Goal: Information Seeking & Learning: Learn about a topic

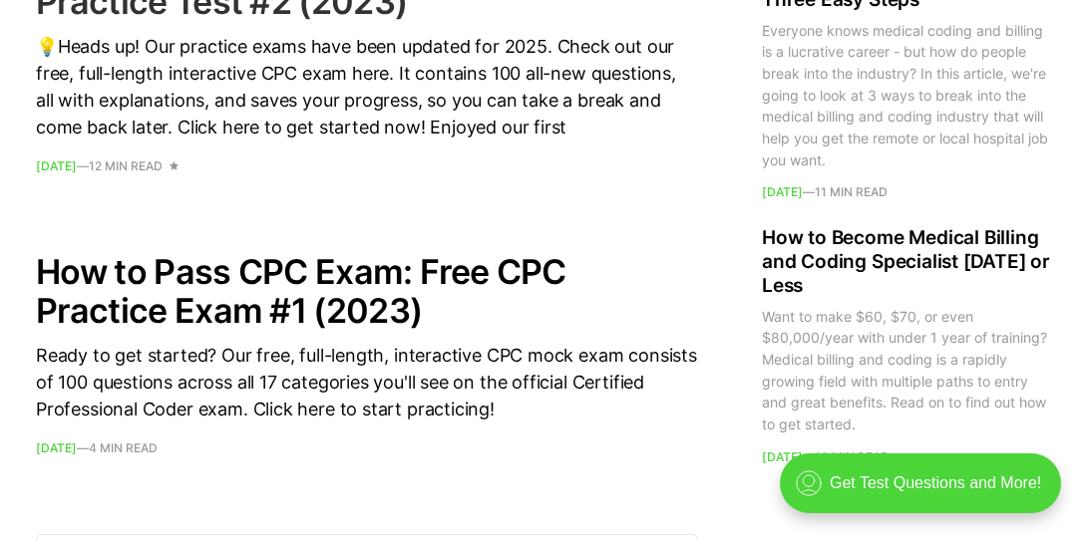
scroll to position [2983, 0]
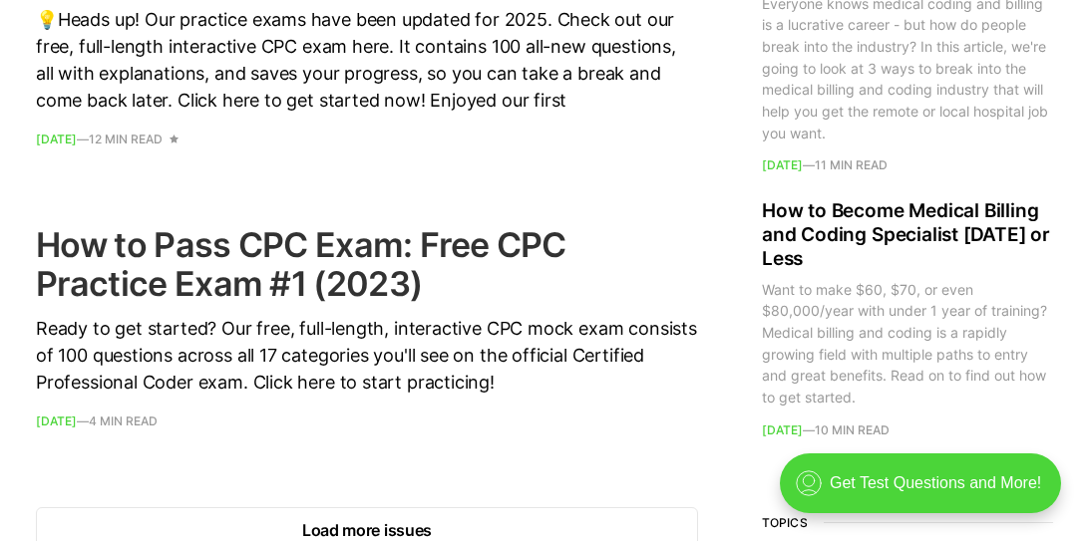
click at [442, 245] on h2 "How to Pass CPC Exam: Free CPC Practice Exam #1 (2023)" at bounding box center [367, 264] width 662 height 78
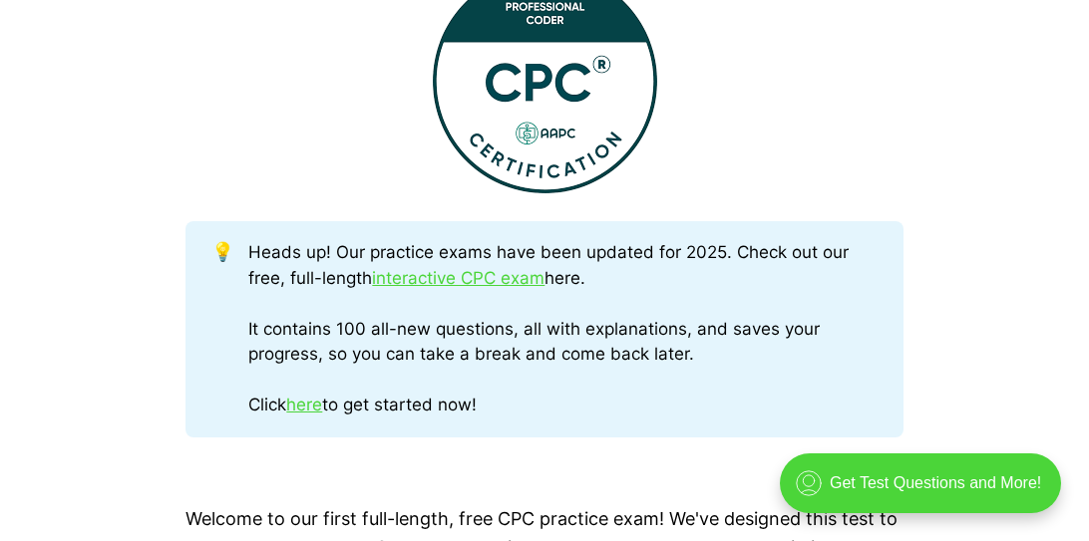
scroll to position [870, 0]
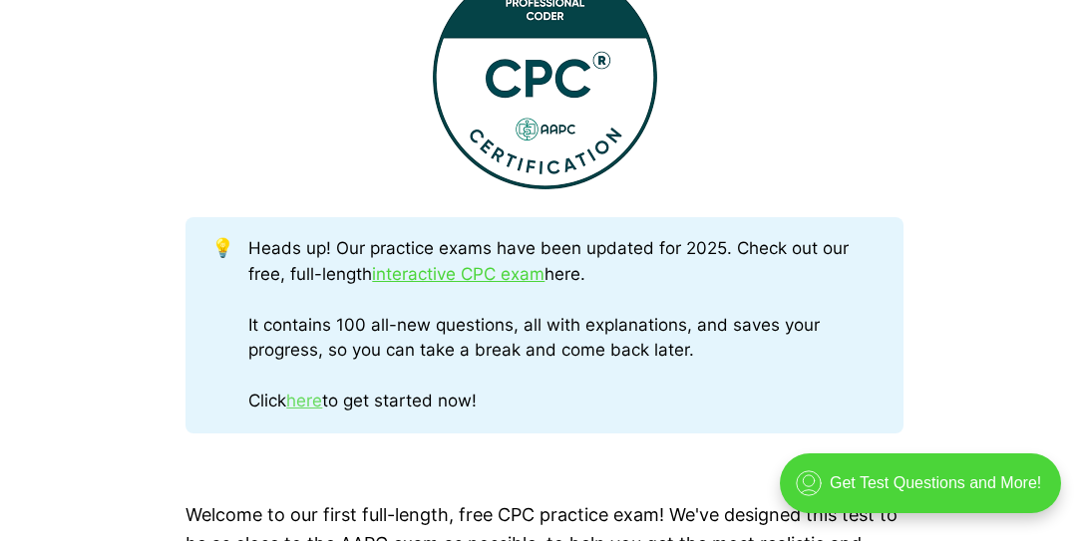
click at [314, 399] on link "here" at bounding box center [304, 401] width 36 height 20
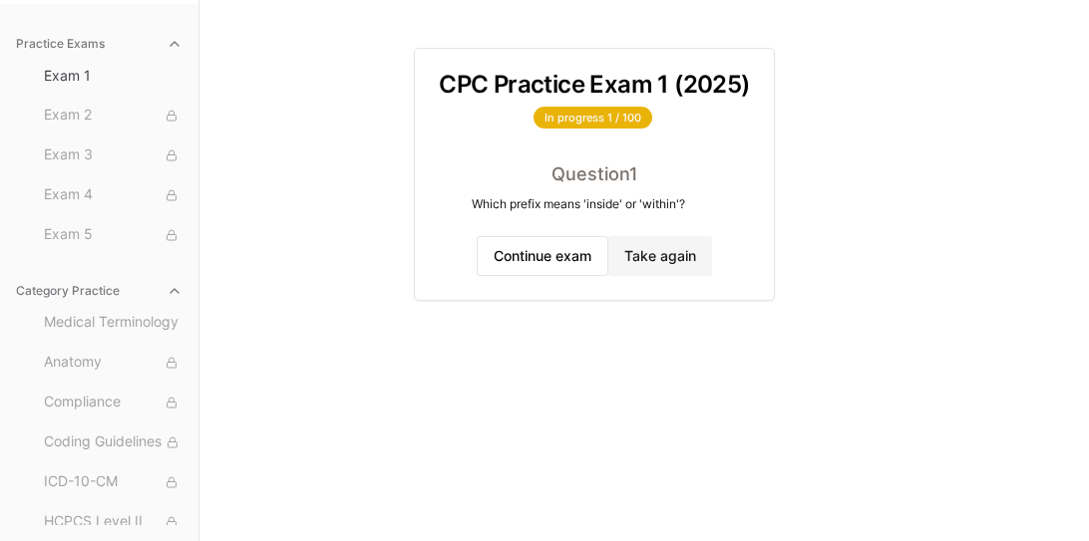
scroll to position [211, 0]
click at [500, 236] on button "Continue exam" at bounding box center [543, 256] width 132 height 40
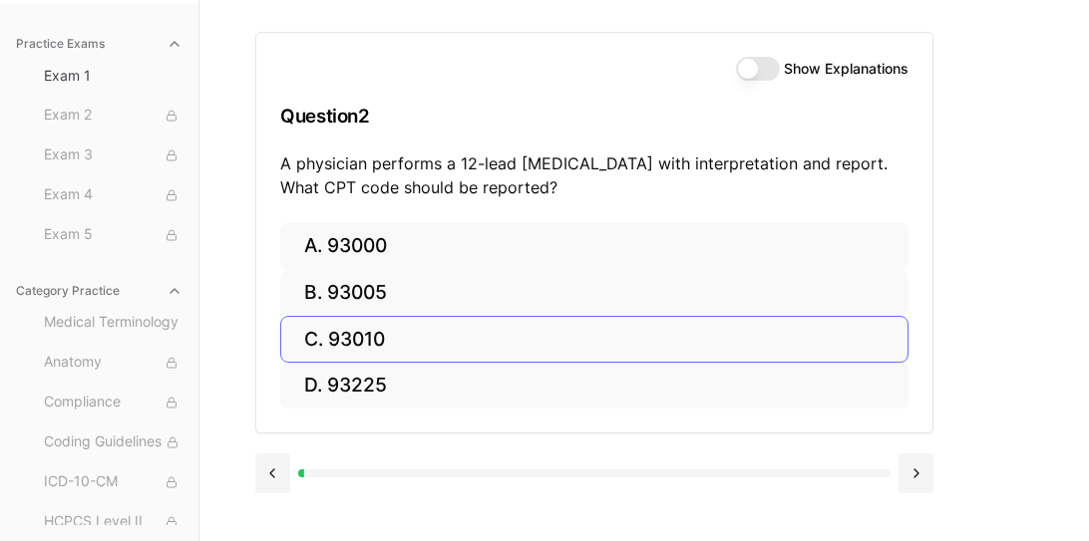
scroll to position [275, 0]
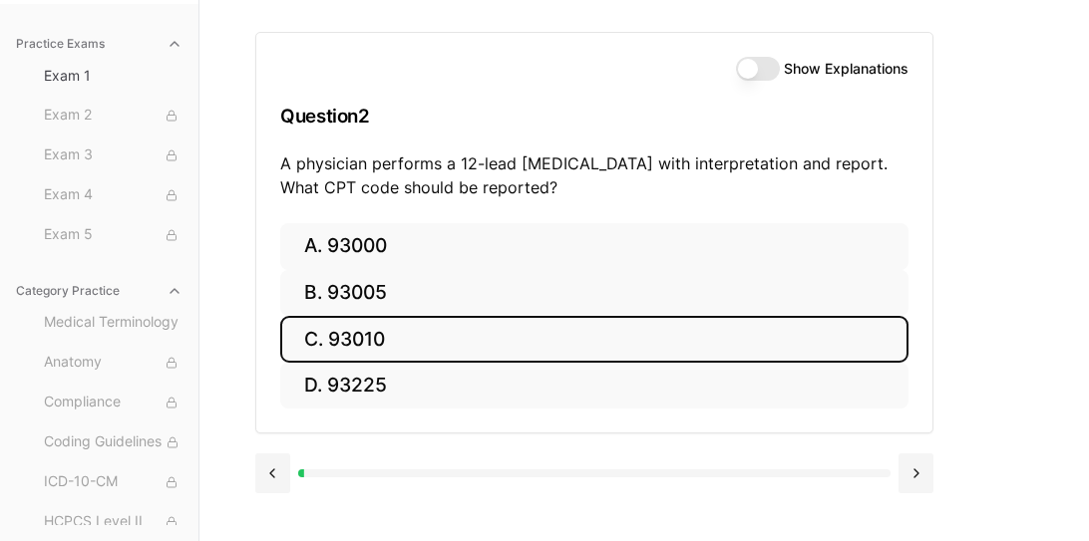
click at [340, 316] on button "C. 93010" at bounding box center [594, 339] width 628 height 47
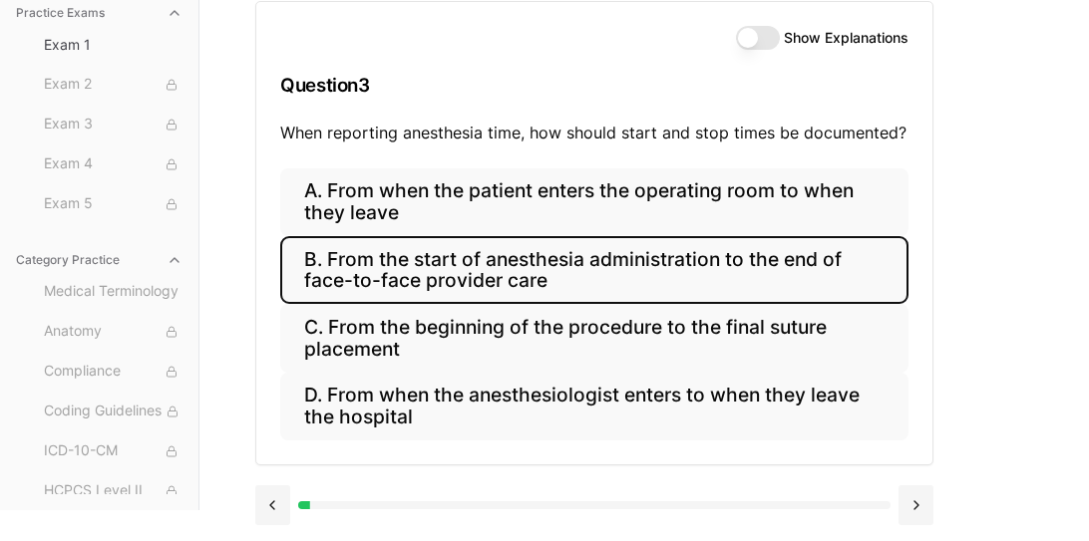
click at [460, 236] on button "B. From the start of anesthesia administration to the end of face-to-face provi…" at bounding box center [594, 270] width 628 height 68
